Goal: Task Accomplishment & Management: Manage account settings

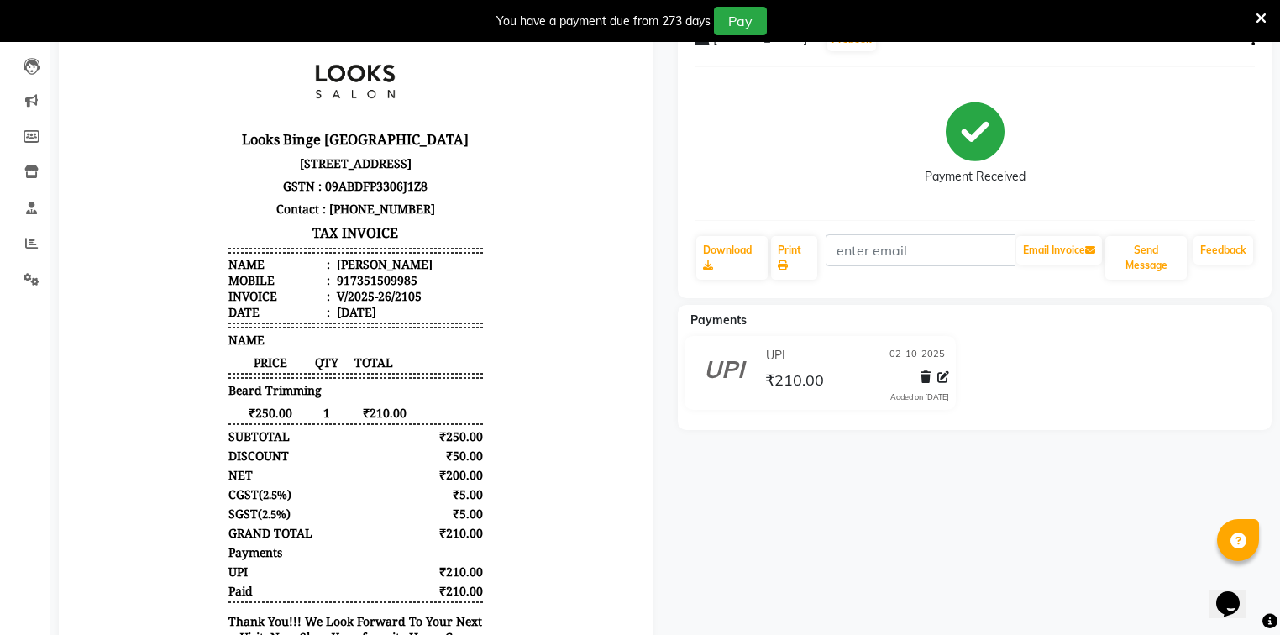
scroll to position [12, 0]
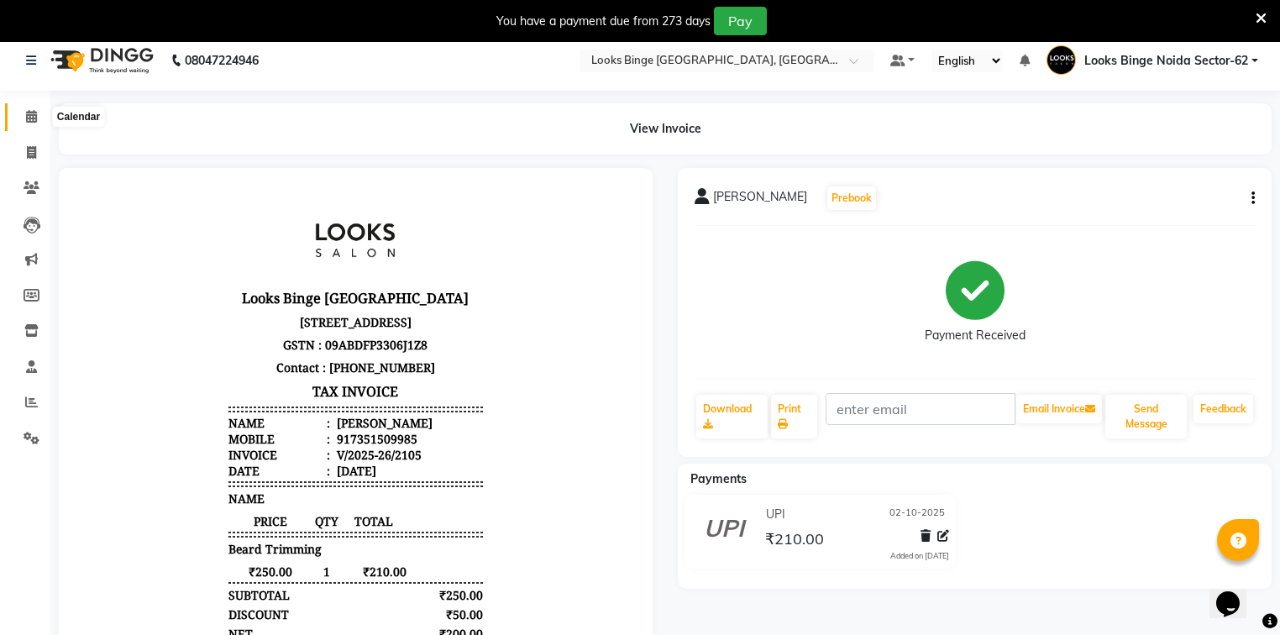
click at [27, 118] on icon at bounding box center [31, 116] width 11 height 13
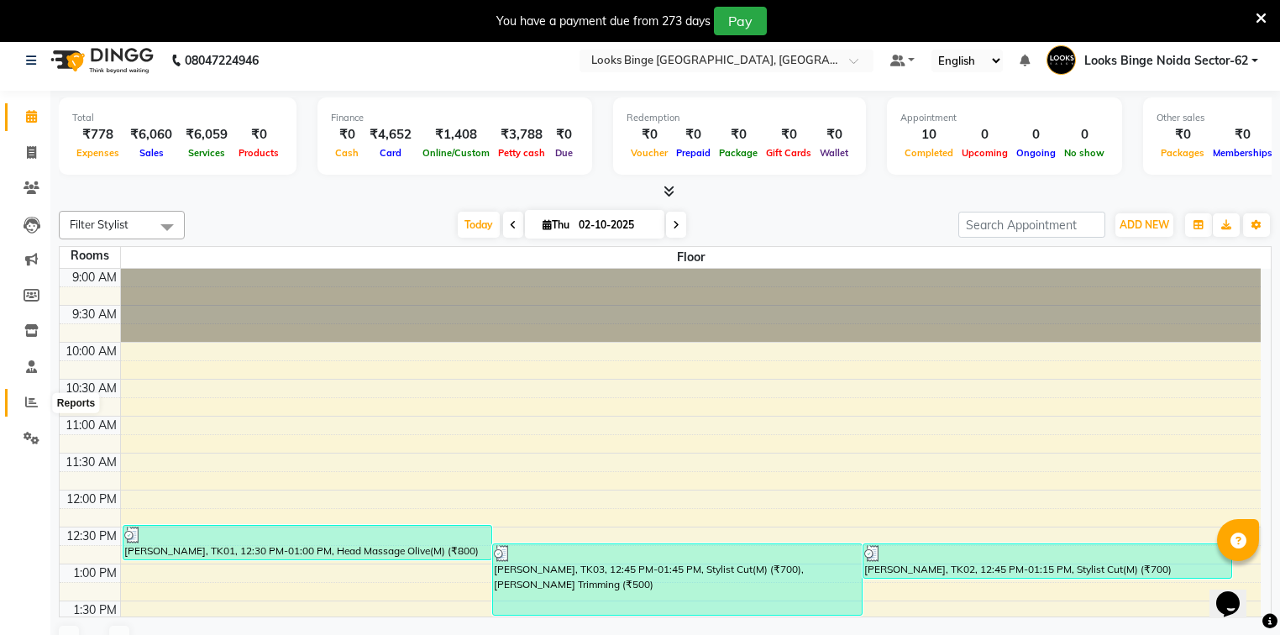
click at [29, 397] on icon at bounding box center [31, 401] width 13 height 13
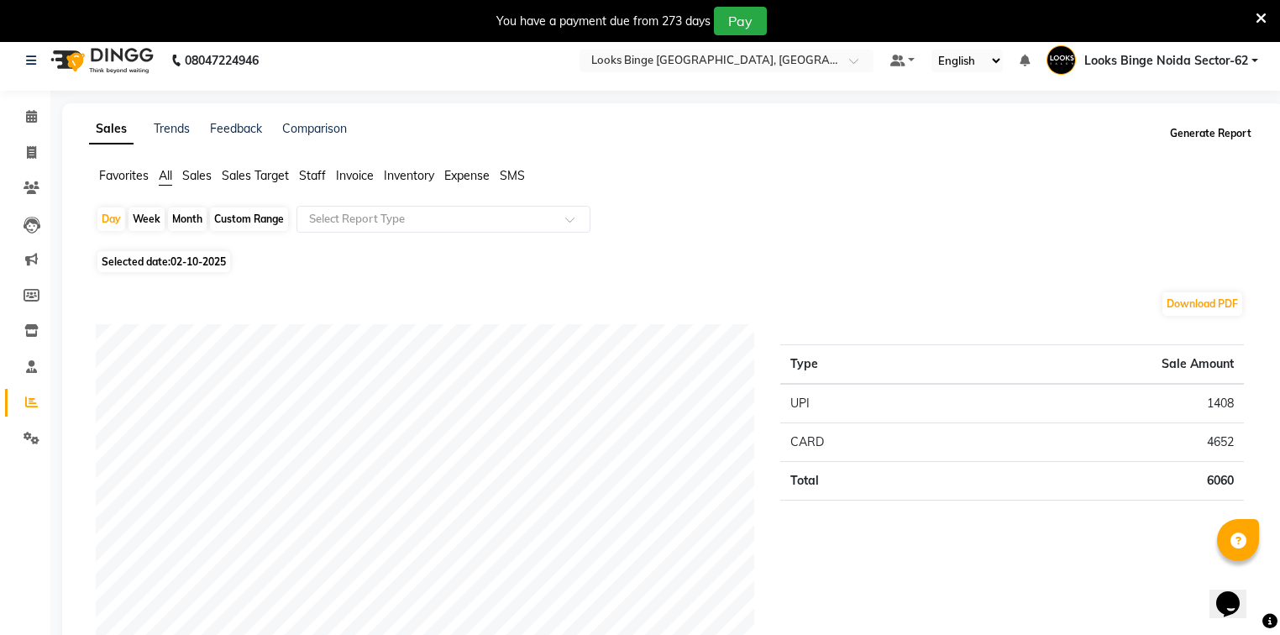
click at [1195, 131] on button "Generate Report" at bounding box center [1210, 134] width 90 height 24
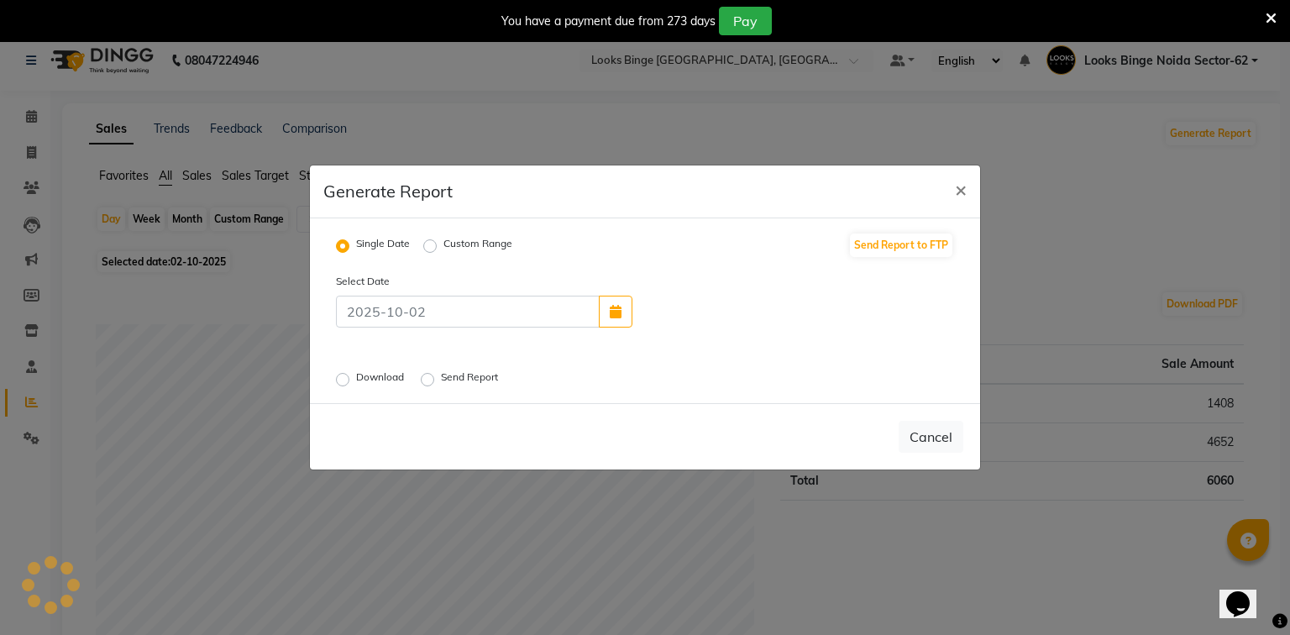
click at [356, 383] on label "Download" at bounding box center [381, 379] width 51 height 20
click at [339, 383] on input "Download" at bounding box center [345, 380] width 12 height 12
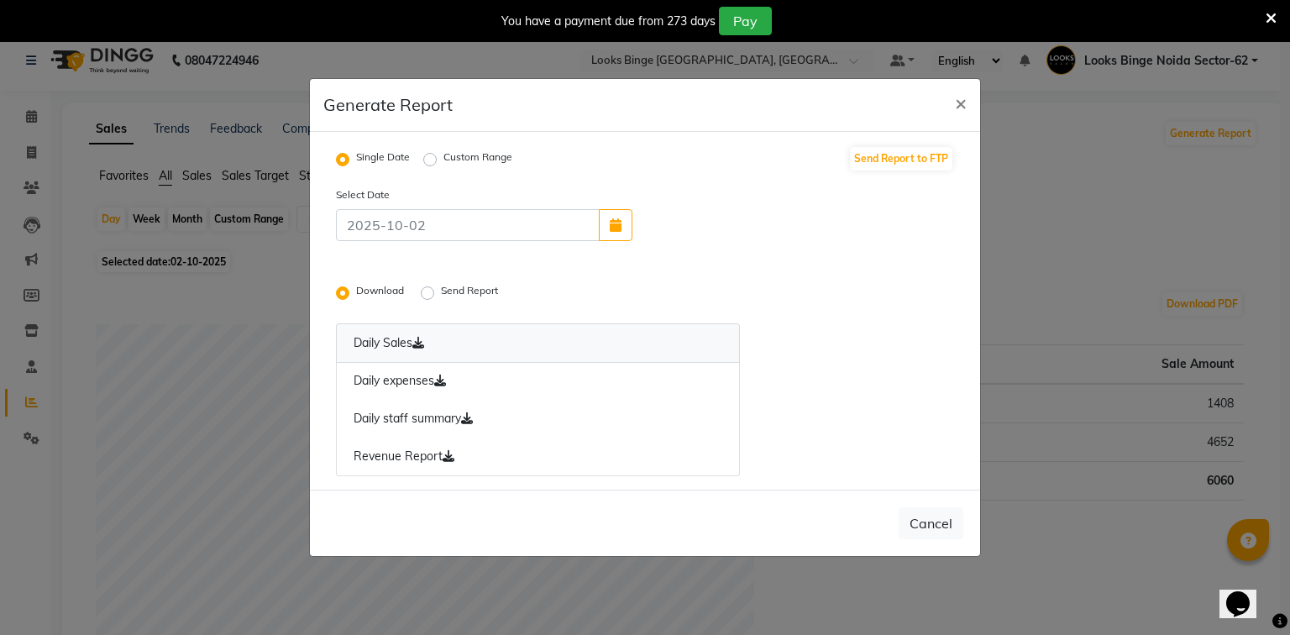
click at [363, 343] on link "Daily Sales" at bounding box center [538, 342] width 404 height 39
click at [393, 391] on link "Daily expenses" at bounding box center [538, 381] width 404 height 39
click at [411, 427] on link "Daily staff summary" at bounding box center [538, 419] width 404 height 39
click at [420, 463] on link "Revenue Report" at bounding box center [538, 456] width 404 height 39
click at [966, 97] on button "×" at bounding box center [960, 102] width 39 height 47
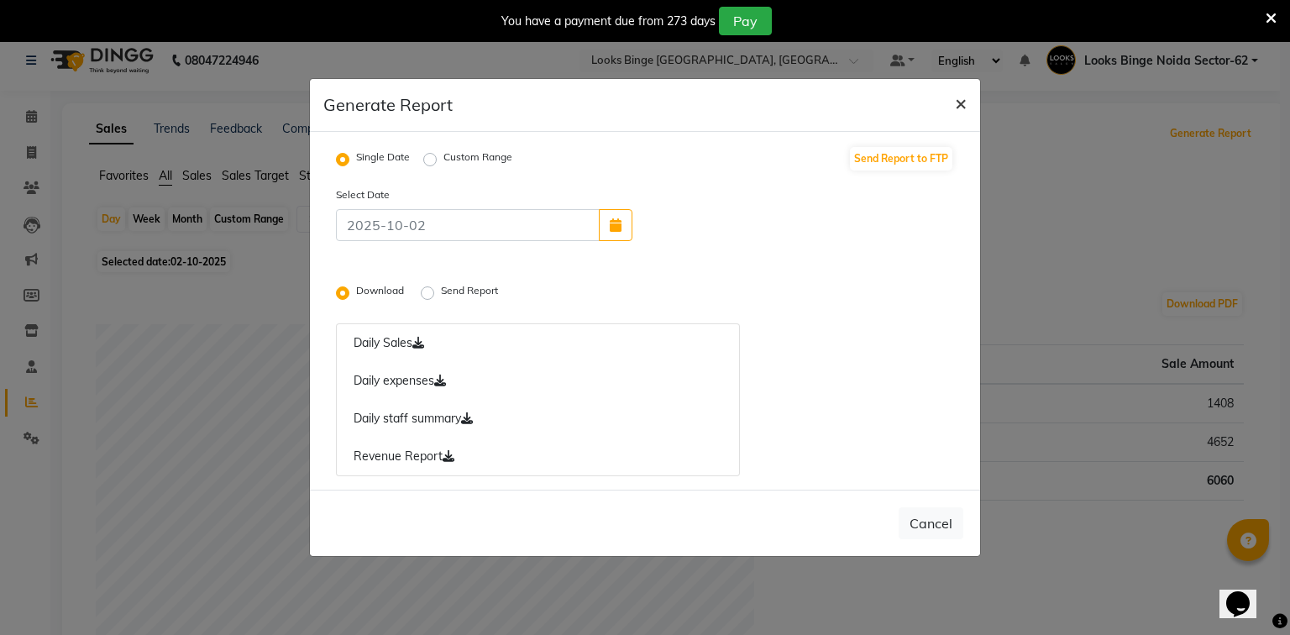
radio input "false"
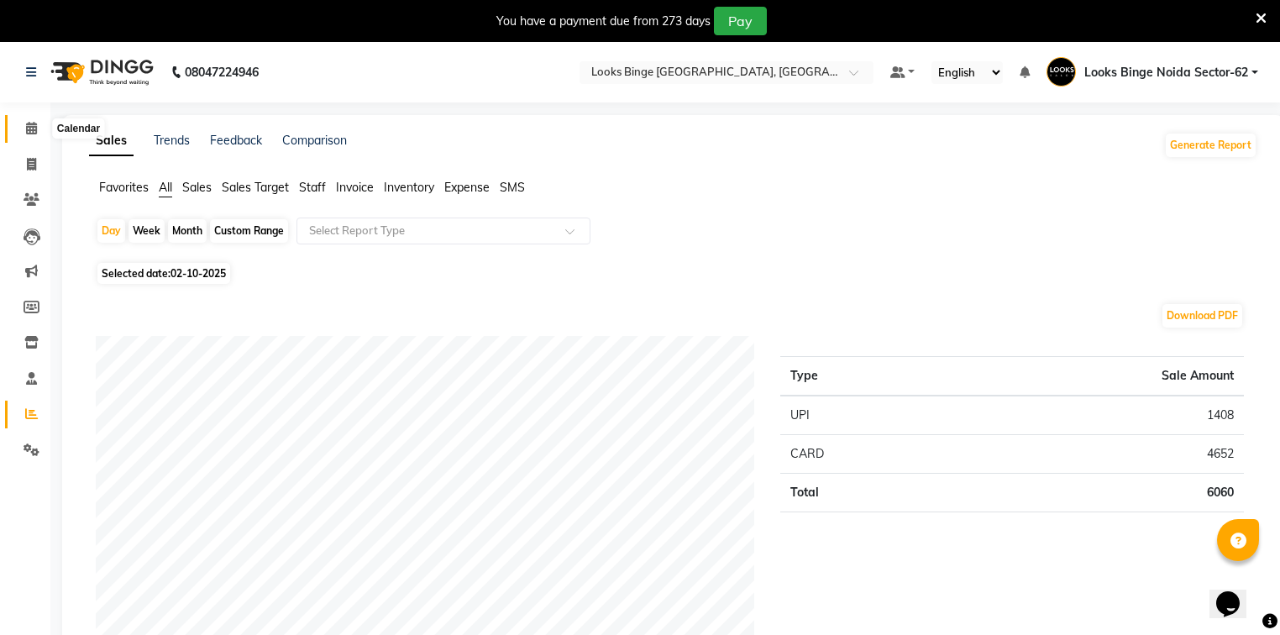
click at [20, 125] on span at bounding box center [31, 128] width 29 height 19
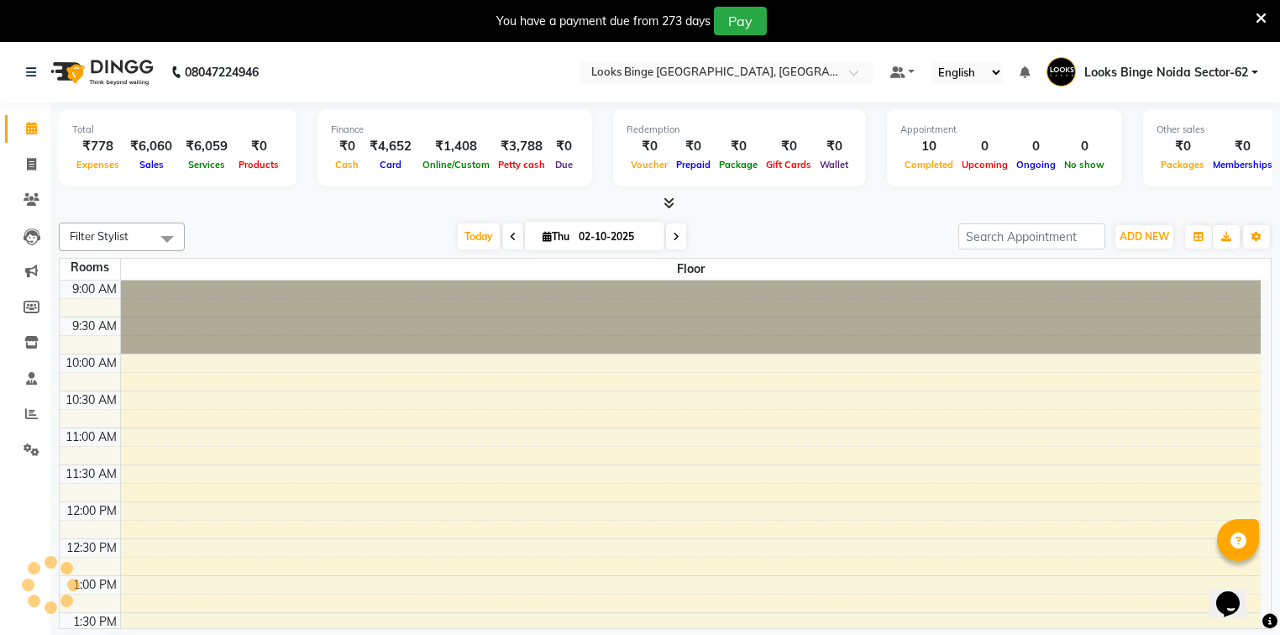
scroll to position [498, 0]
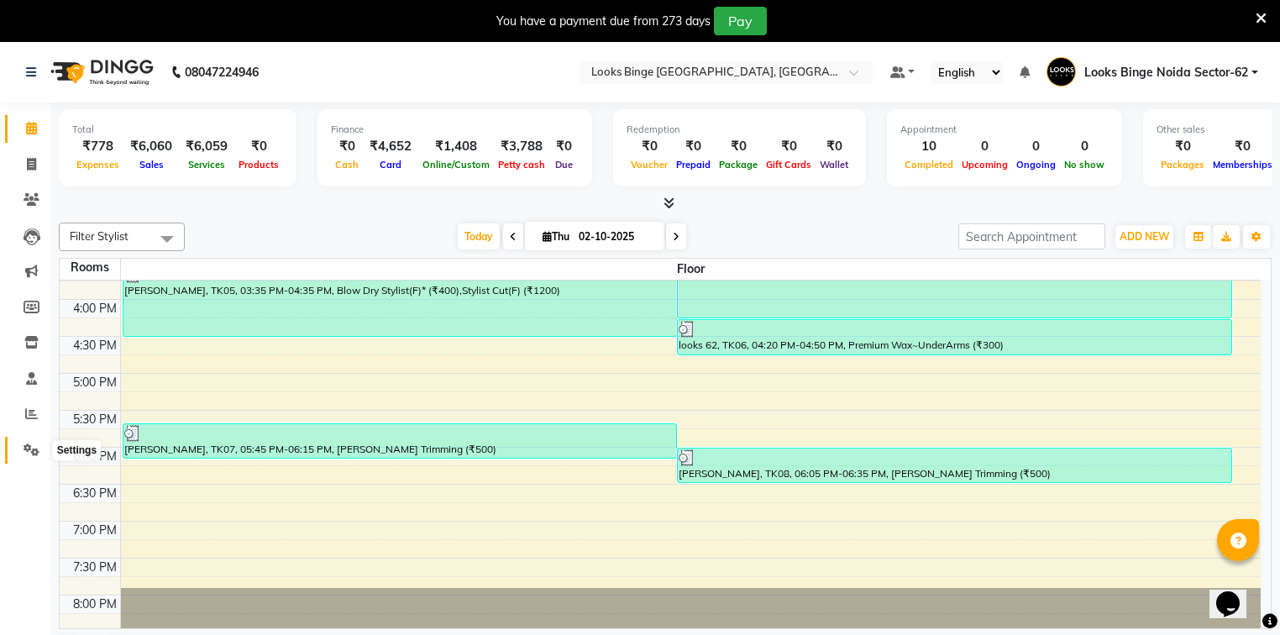
click at [36, 449] on icon at bounding box center [32, 449] width 16 height 13
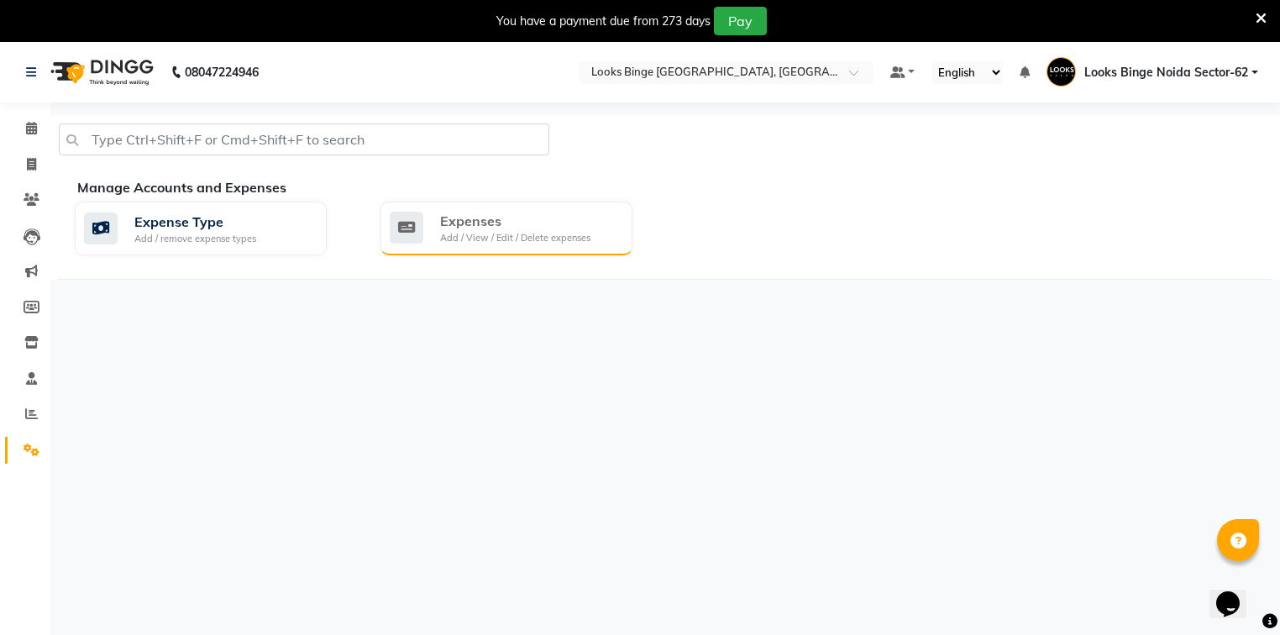
click at [538, 228] on div "Expenses" at bounding box center [515, 221] width 150 height 20
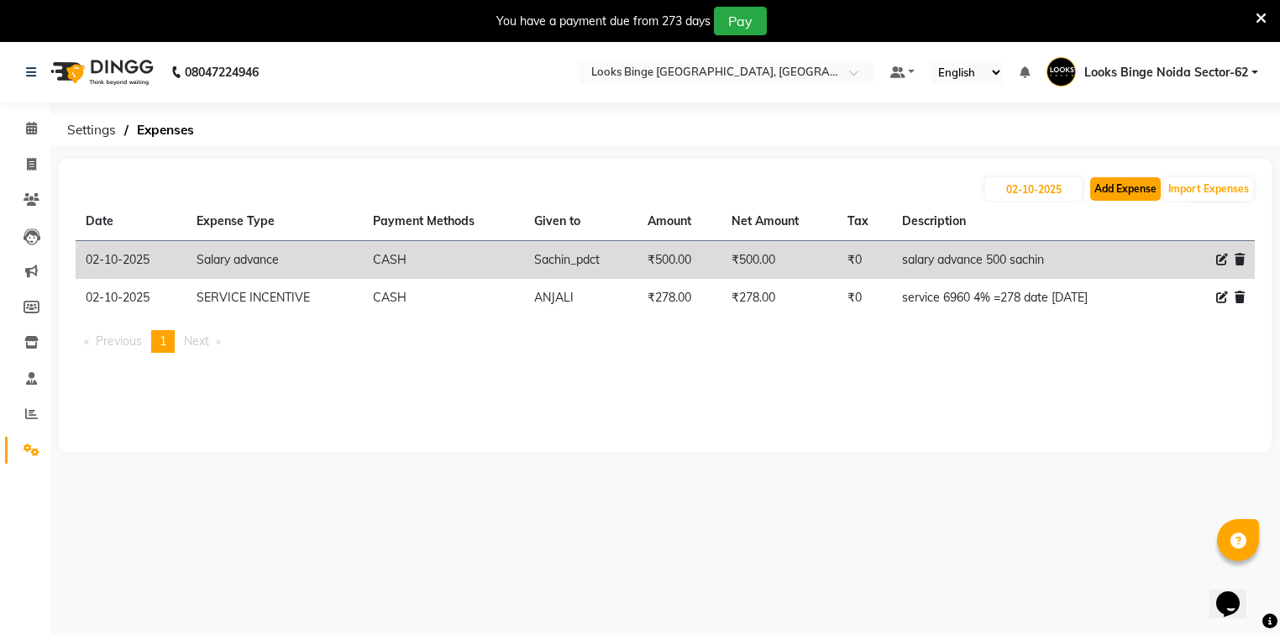
click at [1133, 192] on button "Add Expense" at bounding box center [1125, 189] width 71 height 24
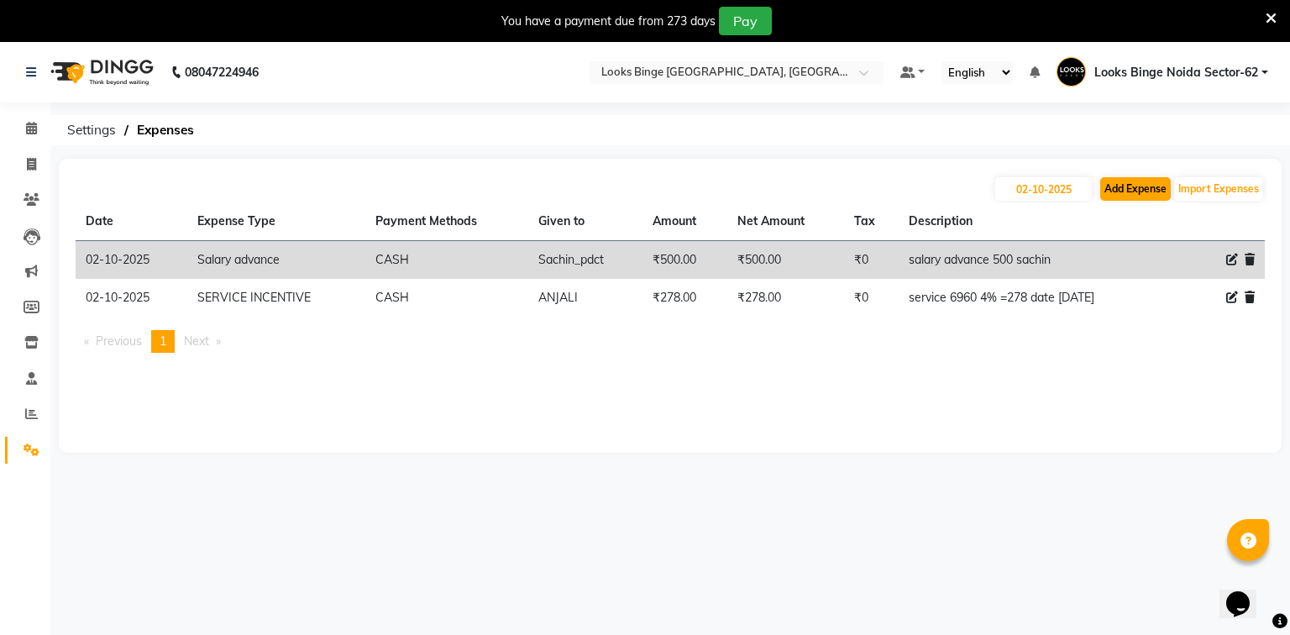
select select "1"
select select "4305"
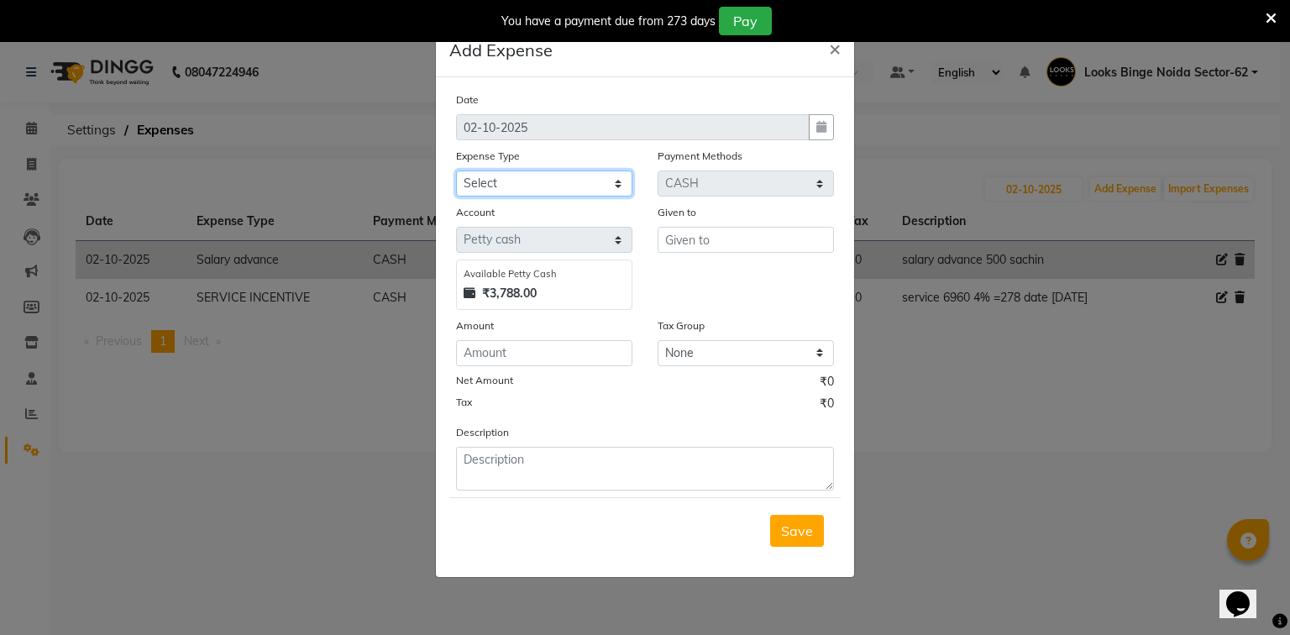
click at [490, 193] on select "Select Accommodation Aesthetics Bank Deposit BLINKIT Cash Handover Client Refun…" at bounding box center [544, 183] width 176 height 26
select select "25132"
click at [456, 172] on select "Select Accommodation Aesthetics Bank Deposit BLINKIT Cash Handover Client Refun…" at bounding box center [544, 183] width 176 height 26
click at [693, 238] on input "text" at bounding box center [745, 240] width 176 height 26
type input "salon"
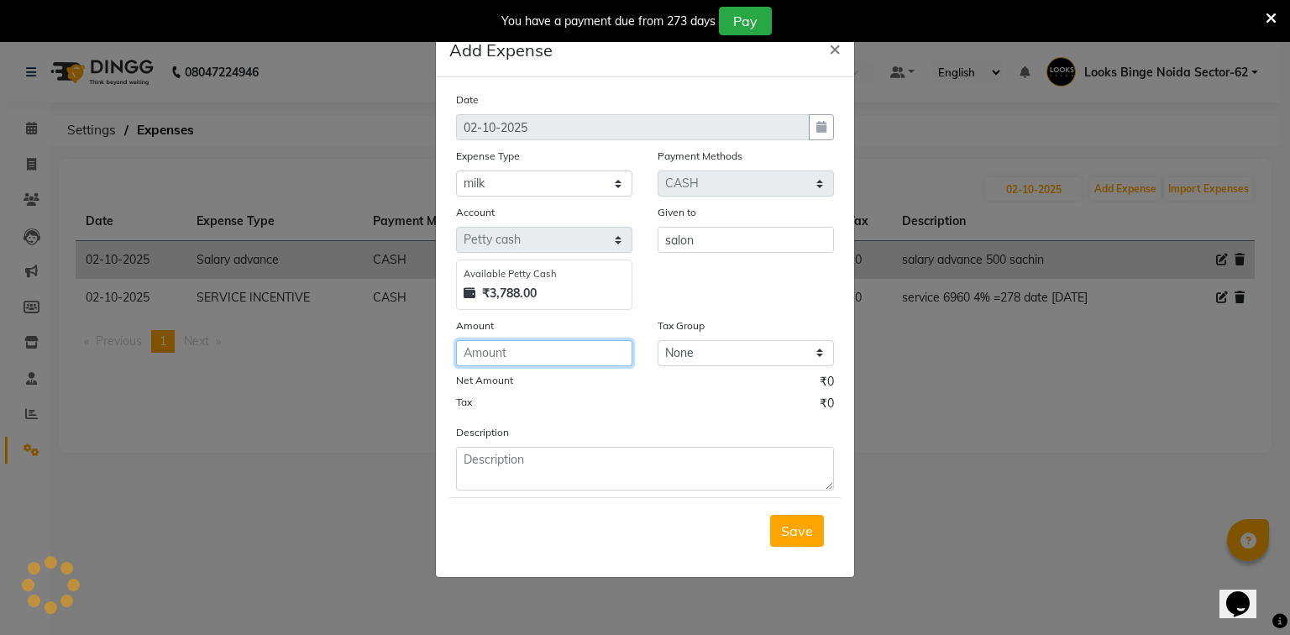
click at [551, 359] on input "number" at bounding box center [544, 353] width 176 height 26
type input "100"
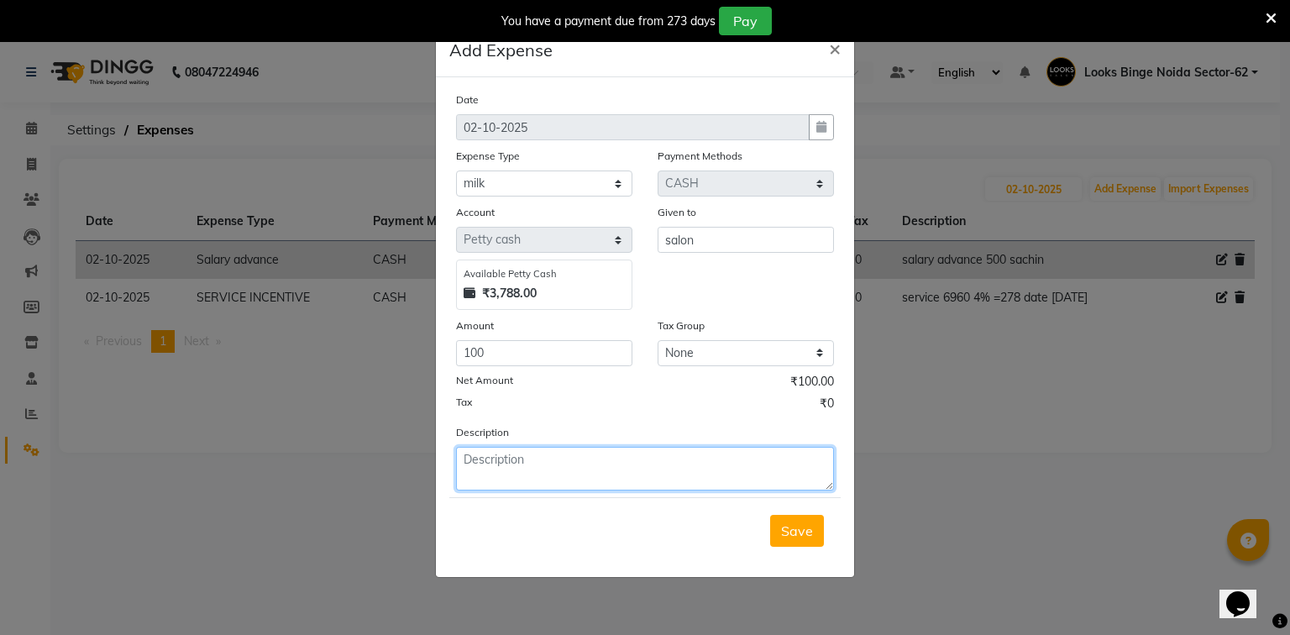
click at [504, 461] on textarea at bounding box center [645, 469] width 378 height 44
type textarea "milk"
click at [786, 543] on button "Save" at bounding box center [797, 531] width 54 height 32
